Goal: Task Accomplishment & Management: Manage account settings

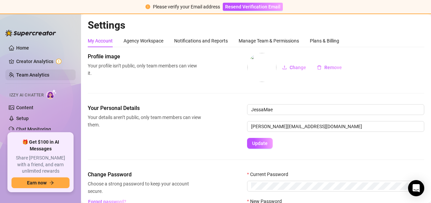
click at [48, 74] on link "Team Analytics" at bounding box center [32, 74] width 33 height 5
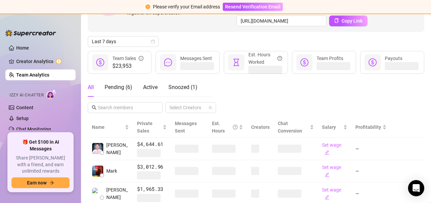
scroll to position [72, 0]
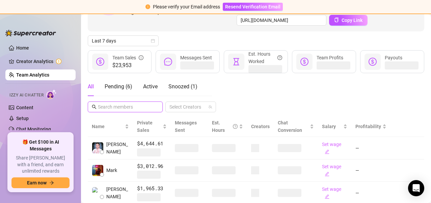
click at [116, 105] on input "text" at bounding box center [125, 106] width 55 height 7
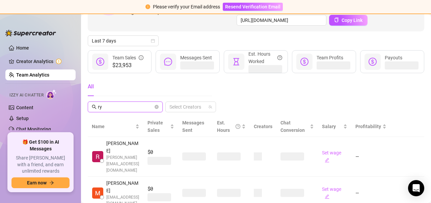
type input "r"
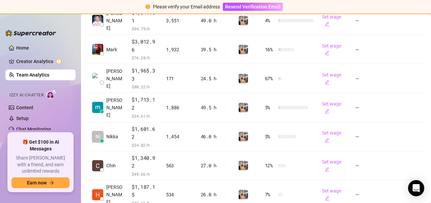
scroll to position [256, 0]
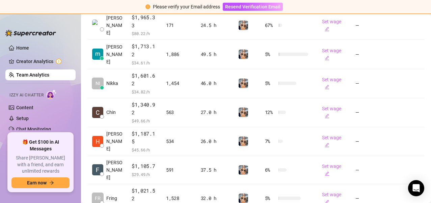
click at [162, 185] on main "Team 159 team members Export Manage Team & Permissions Invite your team! Add te…" at bounding box center [256, 19] width 350 height 522
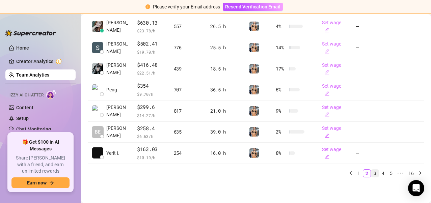
click at [371, 174] on link "3" at bounding box center [374, 173] width 7 height 7
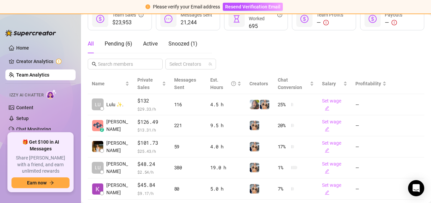
scroll to position [113, 0]
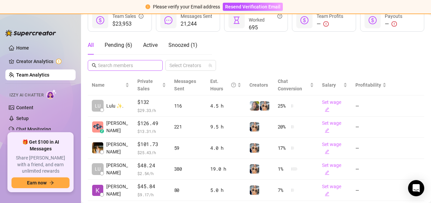
click at [129, 69] on span at bounding box center [125, 65] width 75 height 11
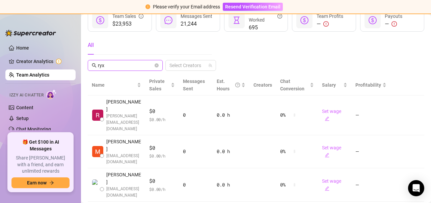
scroll to position [69, 0]
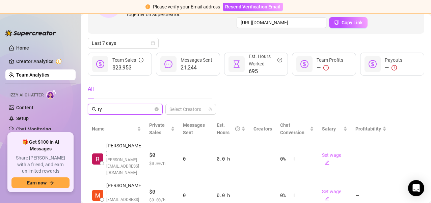
type input "r"
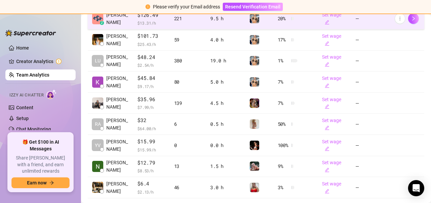
scroll to position [256, 0]
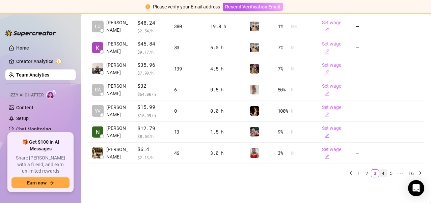
click at [379, 173] on link "4" at bounding box center [382, 173] width 7 height 7
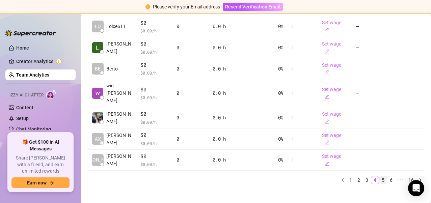
click at [379, 176] on link "5" at bounding box center [382, 179] width 7 height 7
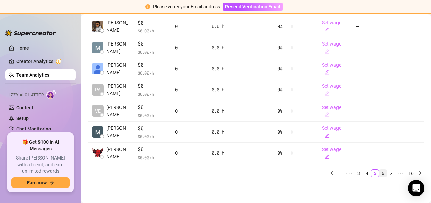
click at [379, 175] on link "6" at bounding box center [382, 173] width 7 height 7
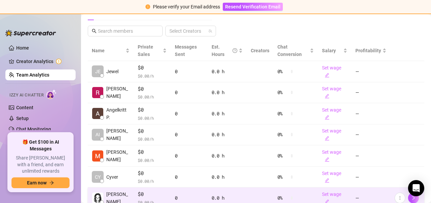
scroll to position [147, 0]
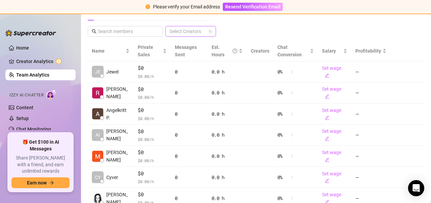
click at [187, 28] on div at bounding box center [187, 31] width 41 height 9
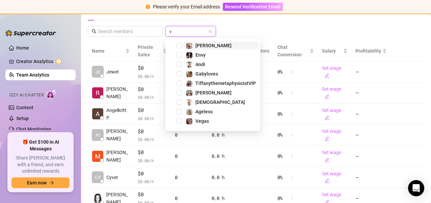
type input "ve"
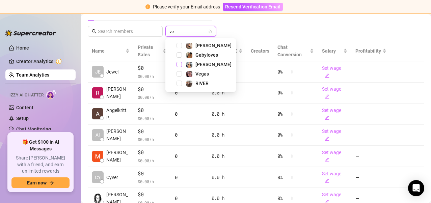
click at [179, 64] on span "Select tree node" at bounding box center [178, 64] width 5 height 5
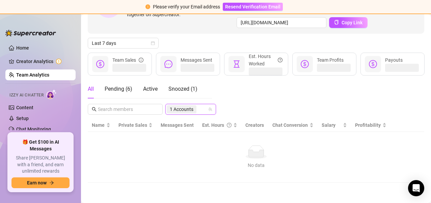
click at [274, 25] on div "Invite your team! Add team members to your workspace and work together on Super…" at bounding box center [256, 79] width 336 height 206
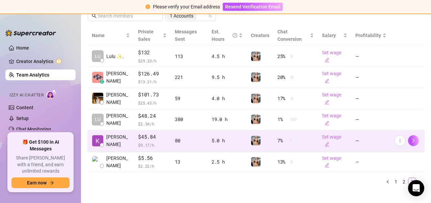
scroll to position [164, 0]
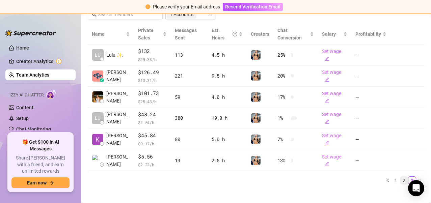
click at [400, 179] on link "2" at bounding box center [403, 180] width 7 height 7
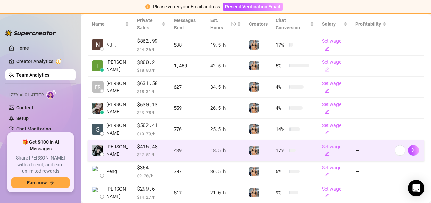
scroll to position [256, 0]
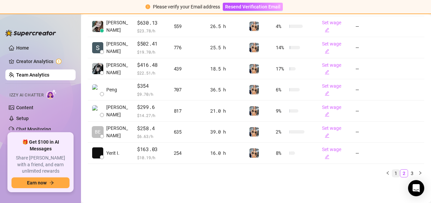
click at [392, 173] on link "1" at bounding box center [395, 173] width 7 height 7
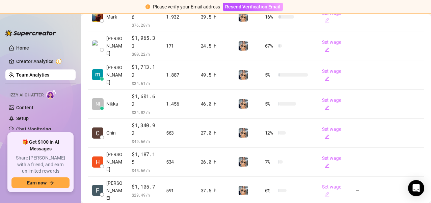
scroll to position [235, 0]
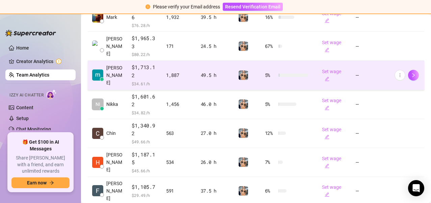
click at [122, 61] on td "[PERSON_NAME]" at bounding box center [108, 75] width 40 height 29
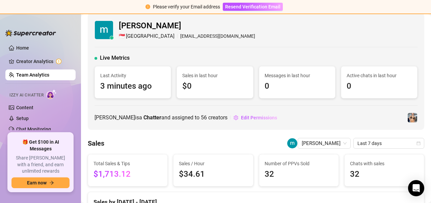
scroll to position [6, 0]
click at [298, 115] on div "[PERSON_NAME] is a Chatter and assigned to 56 creators Edit Permissions" at bounding box center [255, 117] width 323 height 11
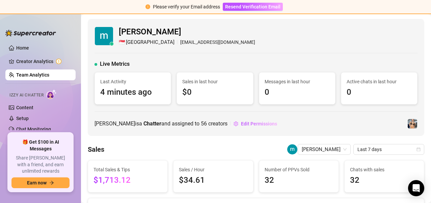
scroll to position [18, 0]
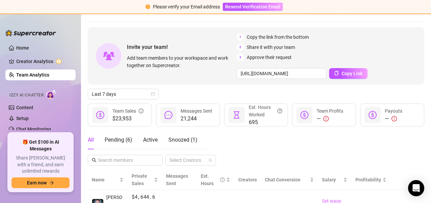
scroll to position [79, 0]
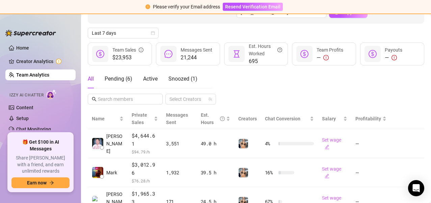
click at [175, 34] on div "Last 7 days" at bounding box center [256, 33] width 336 height 11
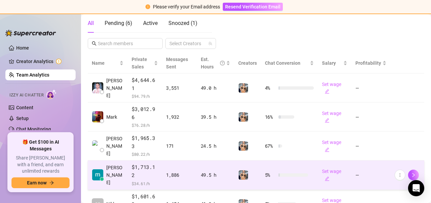
scroll to position [135, 0]
click at [111, 164] on span "[PERSON_NAME]" at bounding box center [114, 175] width 17 height 22
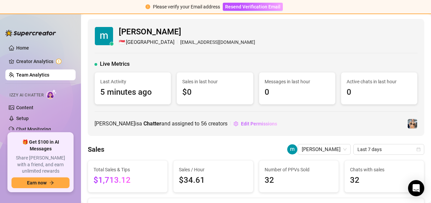
click at [165, 132] on div "[PERSON_NAME] 🇸🇬 [GEOGRAPHIC_DATA] [EMAIL_ADDRESS][DOMAIN_NAME] Live Metrics La…" at bounding box center [256, 77] width 336 height 117
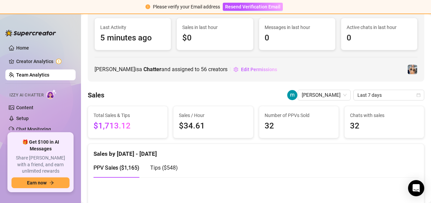
scroll to position [68, 0]
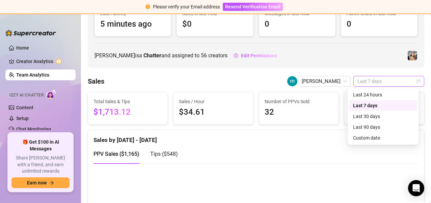
click at [369, 78] on span "Last 7 days" at bounding box center [388, 81] width 63 height 10
click at [373, 97] on div "Last 24 hours" at bounding box center [383, 94] width 60 height 7
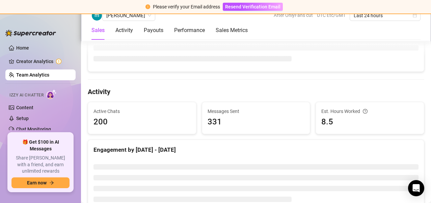
scroll to position [0, 0]
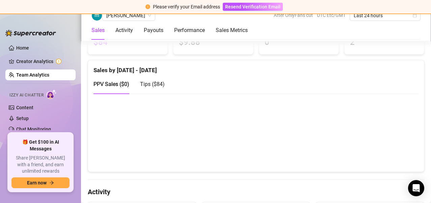
scroll to position [140, 0]
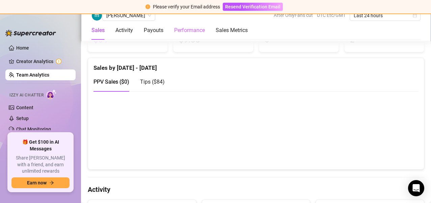
click at [186, 22] on div "Performance" at bounding box center [189, 30] width 31 height 19
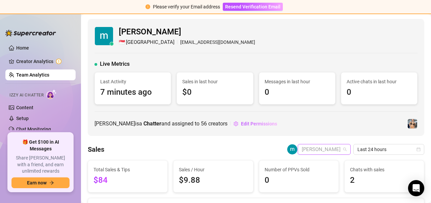
scroll to position [389, 0]
click at [320, 153] on span "[PERSON_NAME]" at bounding box center [324, 149] width 45 height 10
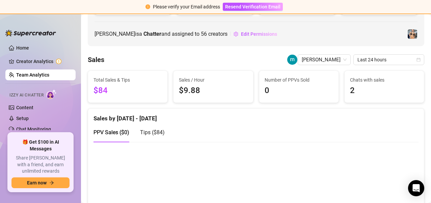
scroll to position [0, 0]
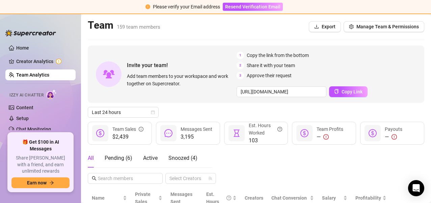
scroll to position [54, 0]
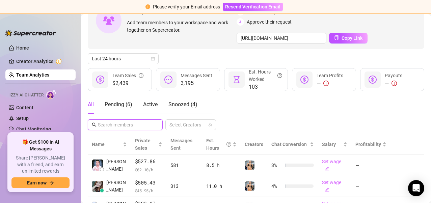
click at [121, 126] on input "text" at bounding box center [125, 124] width 55 height 7
click at [165, 49] on div "Invite your team! Add team members to your workspace and work together on Super…" at bounding box center [256, 188] width 336 height 393
click at [137, 125] on input "text" at bounding box center [125, 124] width 55 height 7
click at [187, 122] on div at bounding box center [187, 124] width 41 height 9
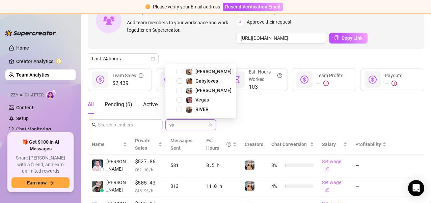
type input "ver"
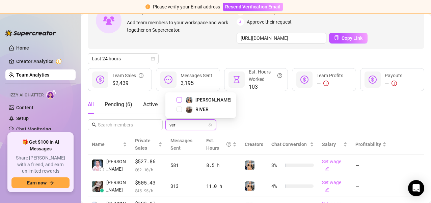
click at [178, 100] on span "Select tree node" at bounding box center [178, 99] width 5 height 5
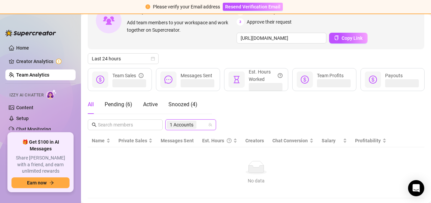
click at [235, 132] on div "Invite your team! Add team members to your workspace and work together on Super…" at bounding box center [256, 95] width 336 height 206
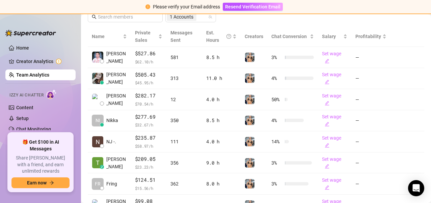
scroll to position [256, 0]
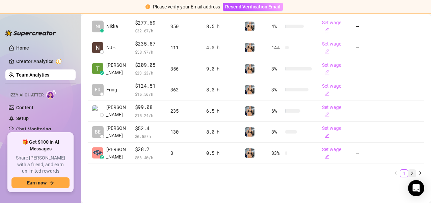
click at [408, 173] on link "2" at bounding box center [411, 173] width 7 height 7
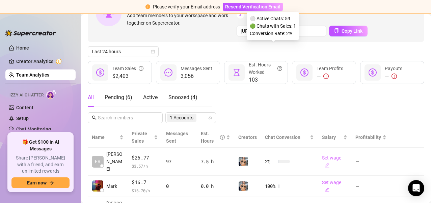
scroll to position [171, 0]
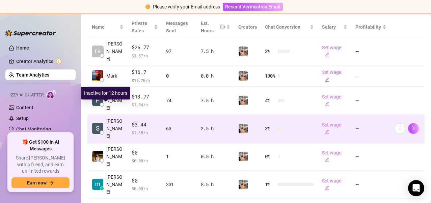
click at [108, 117] on span "[PERSON_NAME]" at bounding box center [114, 128] width 17 height 22
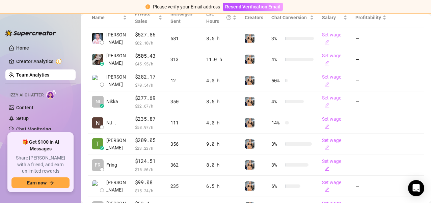
scroll to position [181, 0]
